Goal: Task Accomplishment & Management: Use online tool/utility

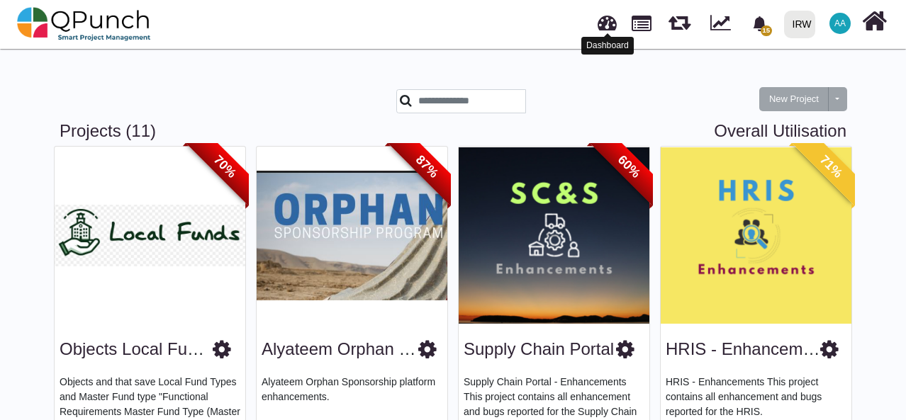
click at [605, 30] on link at bounding box center [607, 20] width 19 height 23
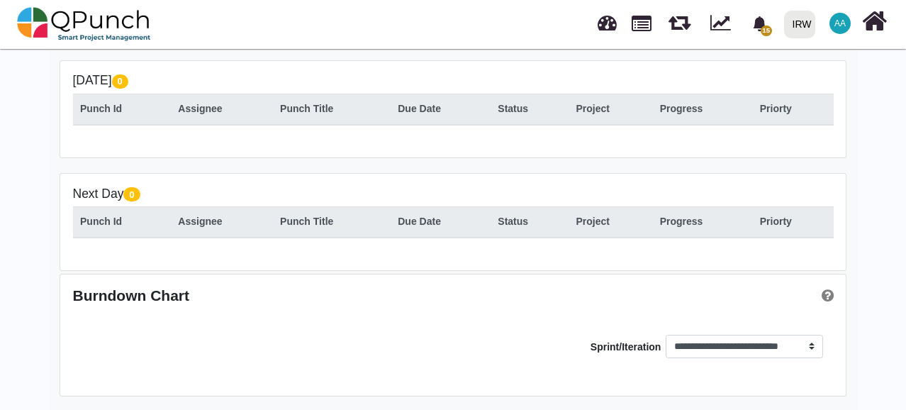
scroll to position [147, 0]
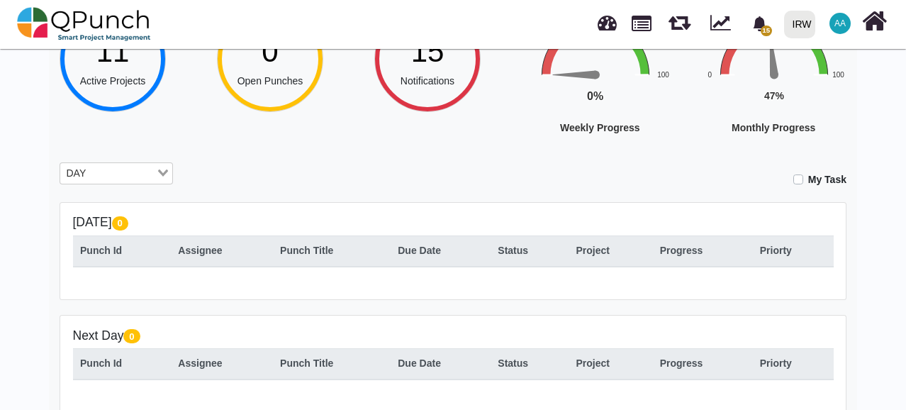
click at [137, 167] on input "Search for option" at bounding box center [123, 174] width 64 height 16
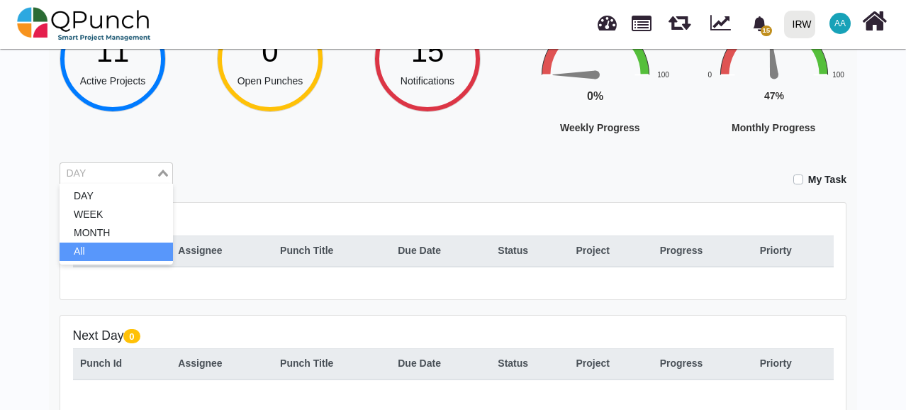
click at [111, 247] on li "All" at bounding box center [116, 251] width 113 height 18
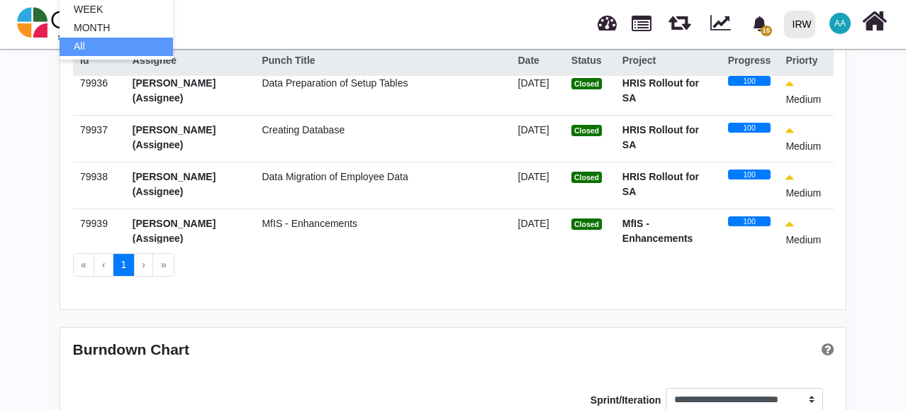
scroll to position [354, 0]
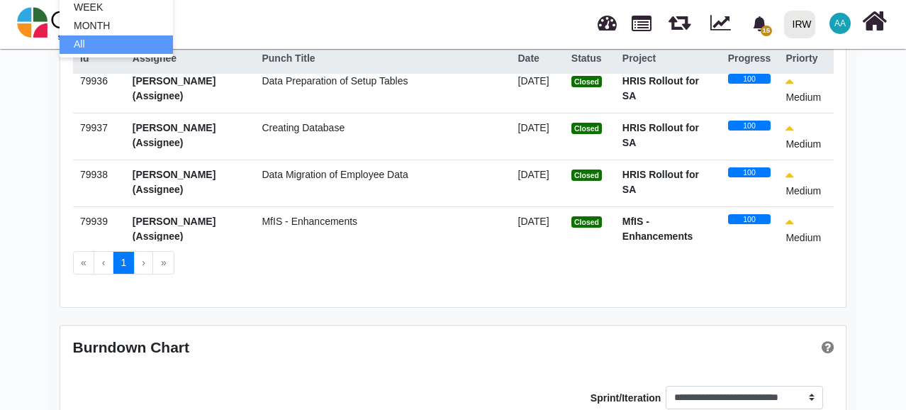
click at [142, 263] on li "›" at bounding box center [144, 263] width 19 height 24
click at [174, 264] on ul "« ‹ 1 › »" at bounding box center [453, 263] width 761 height 24
click at [157, 262] on li "»" at bounding box center [163, 263] width 21 height 24
click at [142, 269] on li "›" at bounding box center [144, 263] width 19 height 24
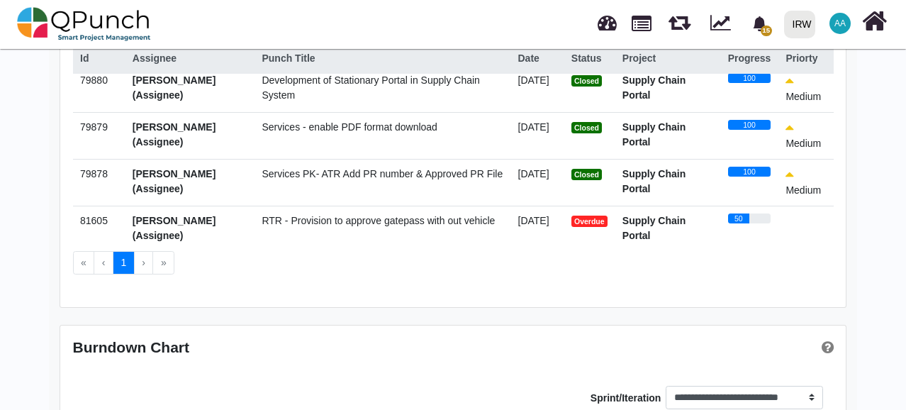
scroll to position [0, 0]
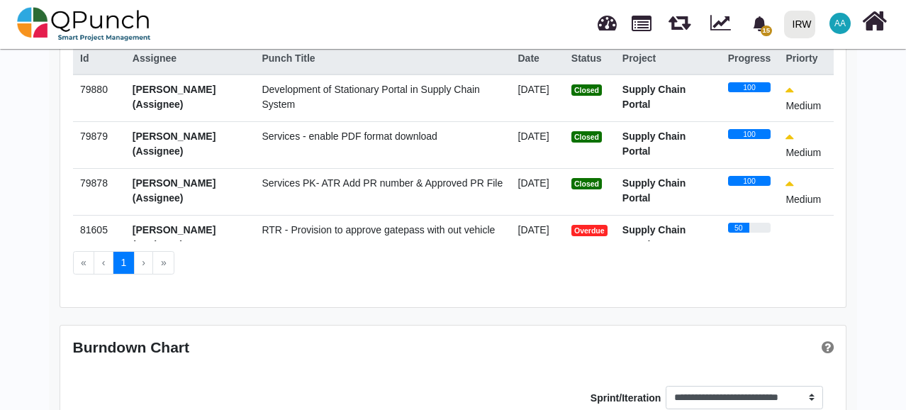
click at [138, 264] on li "›" at bounding box center [144, 263] width 19 height 24
click at [160, 268] on li "»" at bounding box center [163, 263] width 21 height 24
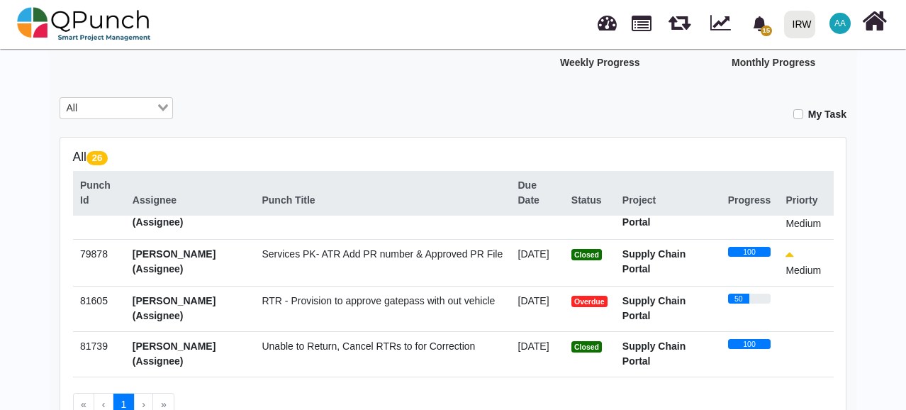
scroll to position [142, 0]
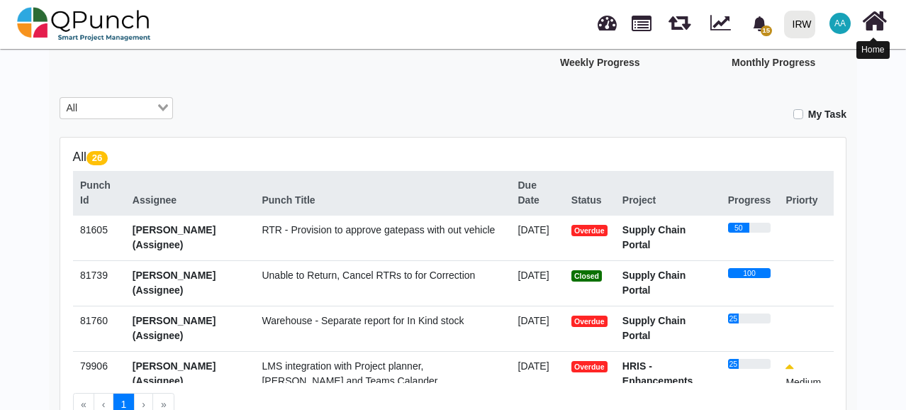
click at [875, 23] on icon at bounding box center [874, 21] width 25 height 27
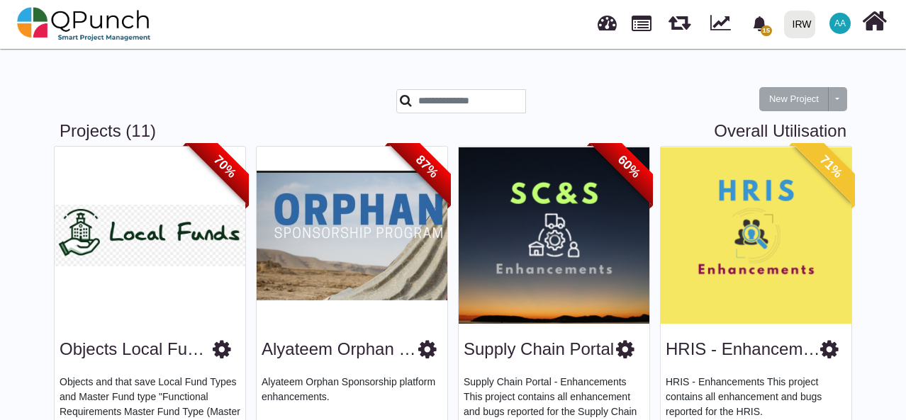
click at [758, 237] on img at bounding box center [756, 235] width 191 height 177
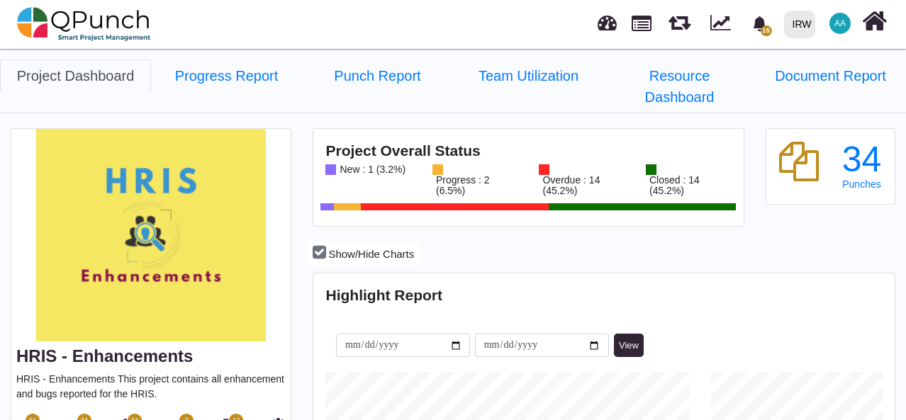
scroll to position [252, 578]
click at [30, 416] on span "34" at bounding box center [31, 421] width 7 height 10
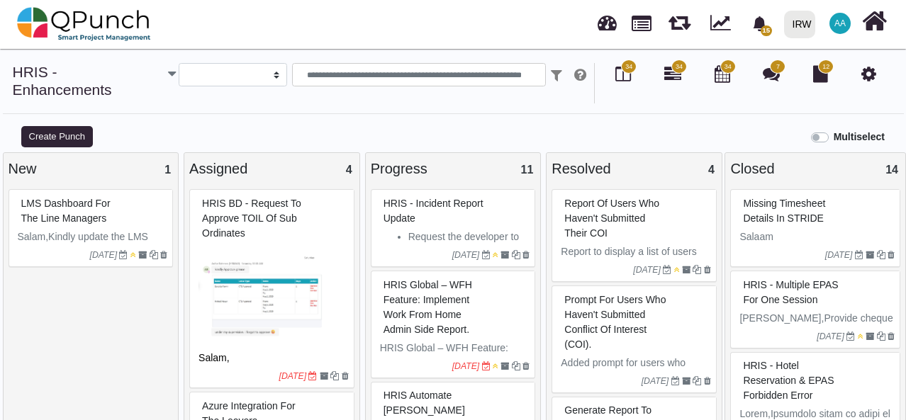
select select
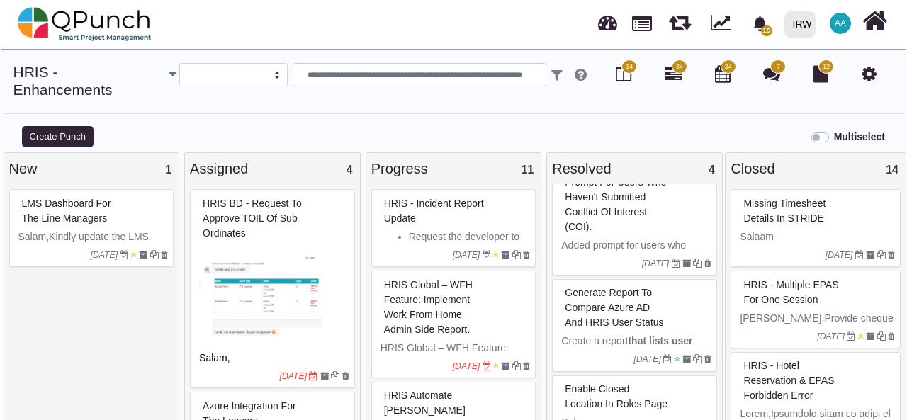
scroll to position [139, 0]
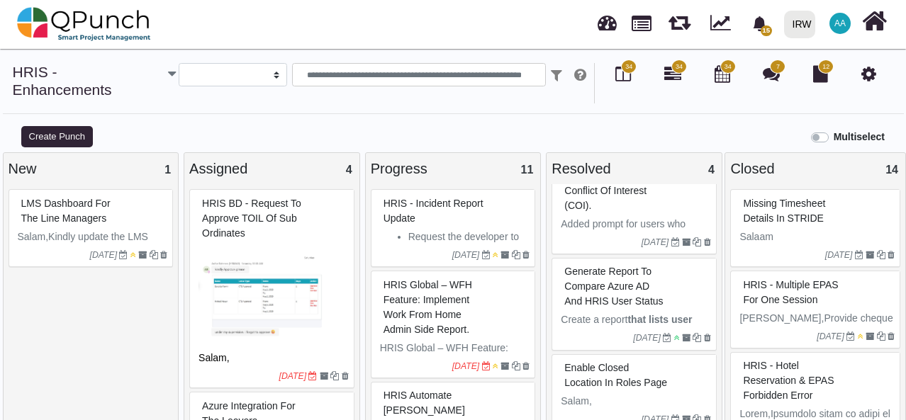
click at [671, 369] on div "enable closed location in roles page" at bounding box center [636, 375] width 150 height 37
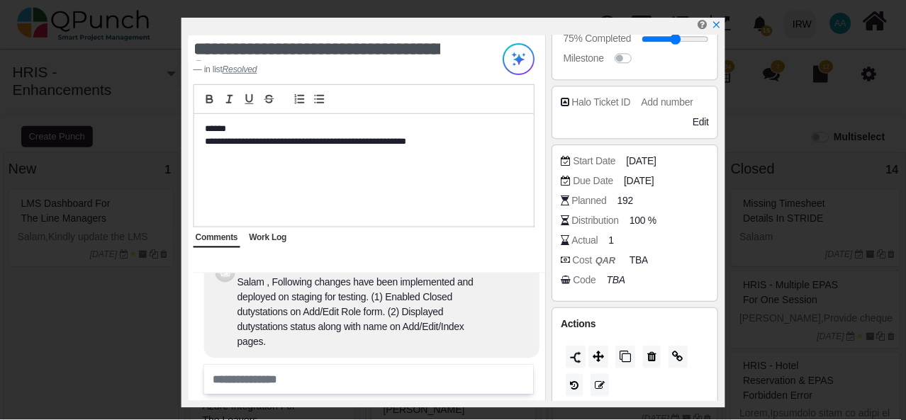
scroll to position [298, 0]
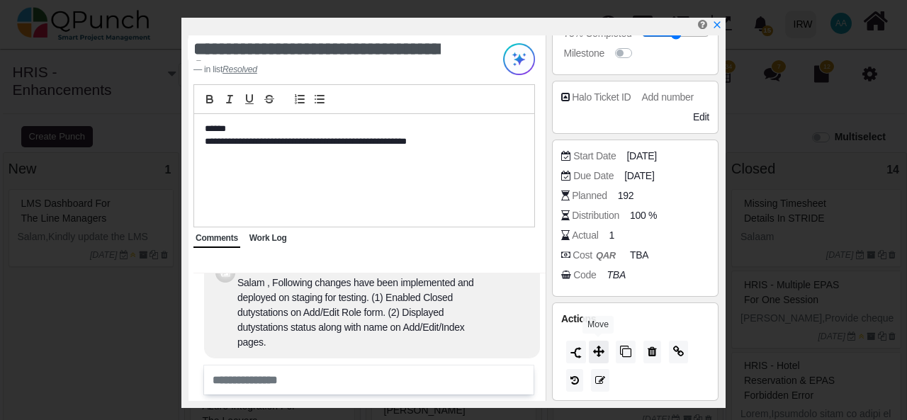
click at [598, 351] on icon at bounding box center [598, 351] width 11 height 11
click at [722, 25] on div at bounding box center [457, 27] width 536 height 18
click at [715, 30] on icon "x" at bounding box center [716, 25] width 11 height 11
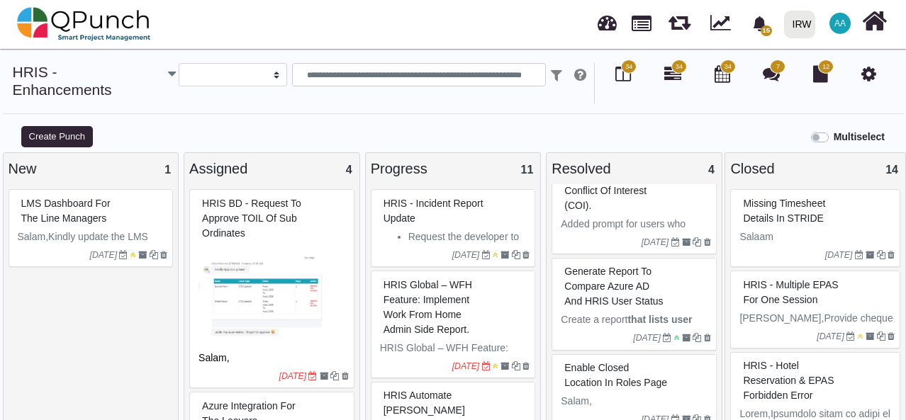
click at [627, 394] on p "Salam," at bounding box center [636, 401] width 150 height 15
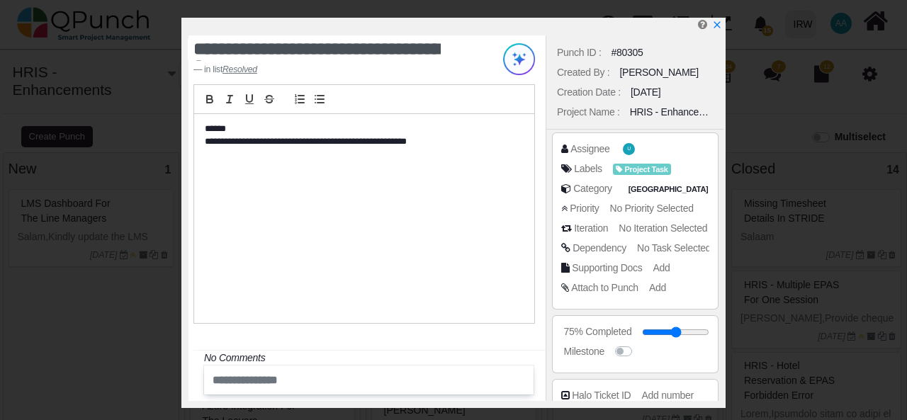
click at [719, 32] on div at bounding box center [457, 27] width 536 height 18
click at [719, 28] on icon "x" at bounding box center [716, 25] width 11 height 11
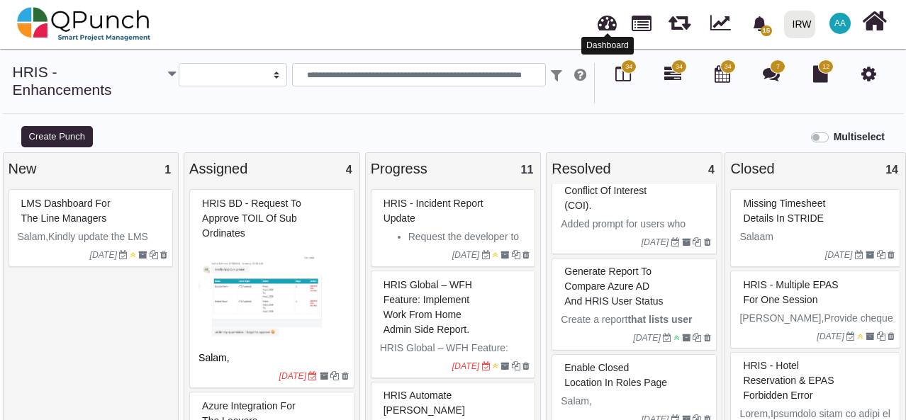
click at [604, 23] on link at bounding box center [607, 20] width 19 height 23
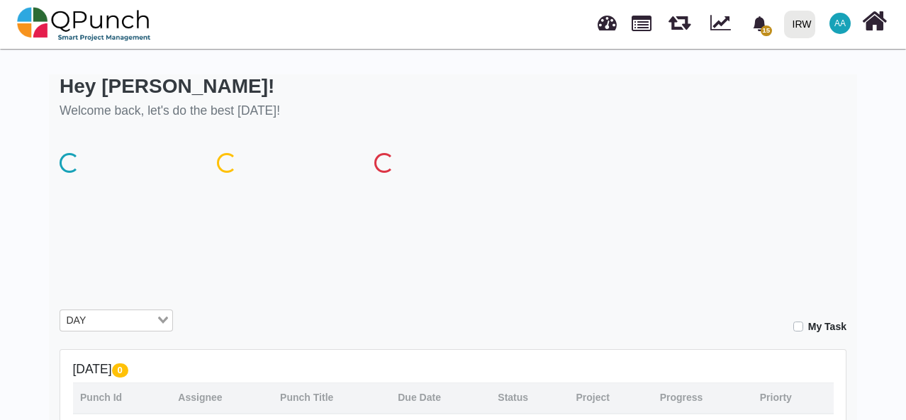
click at [872, 21] on icon at bounding box center [874, 21] width 25 height 27
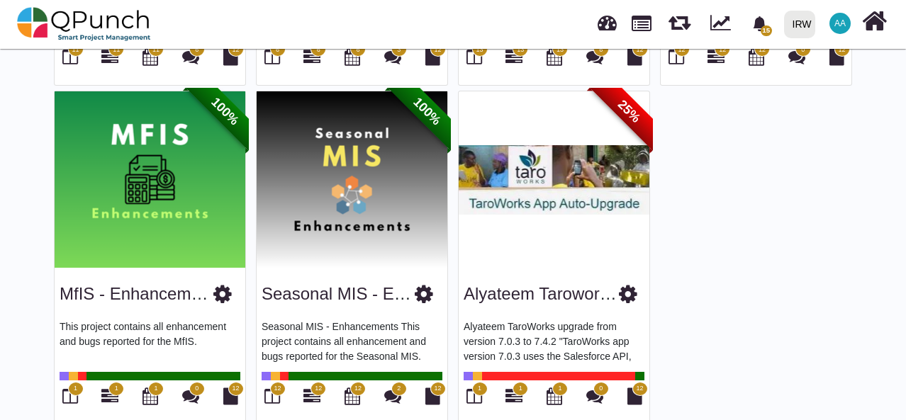
scroll to position [750, 0]
